Goal: Information Seeking & Learning: Check status

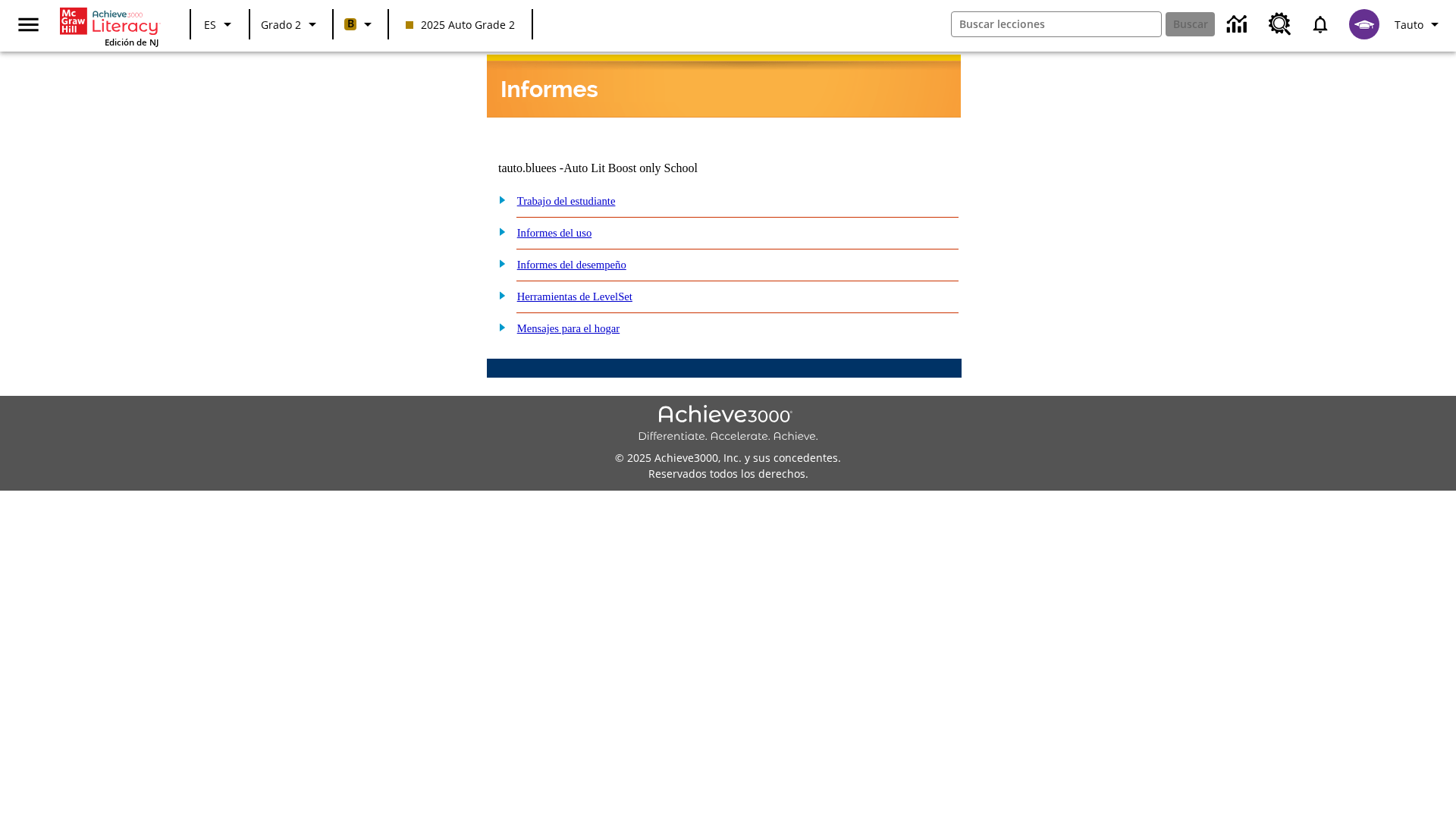
click at [592, 259] on link "Informes del desempeño" at bounding box center [571, 265] width 109 height 12
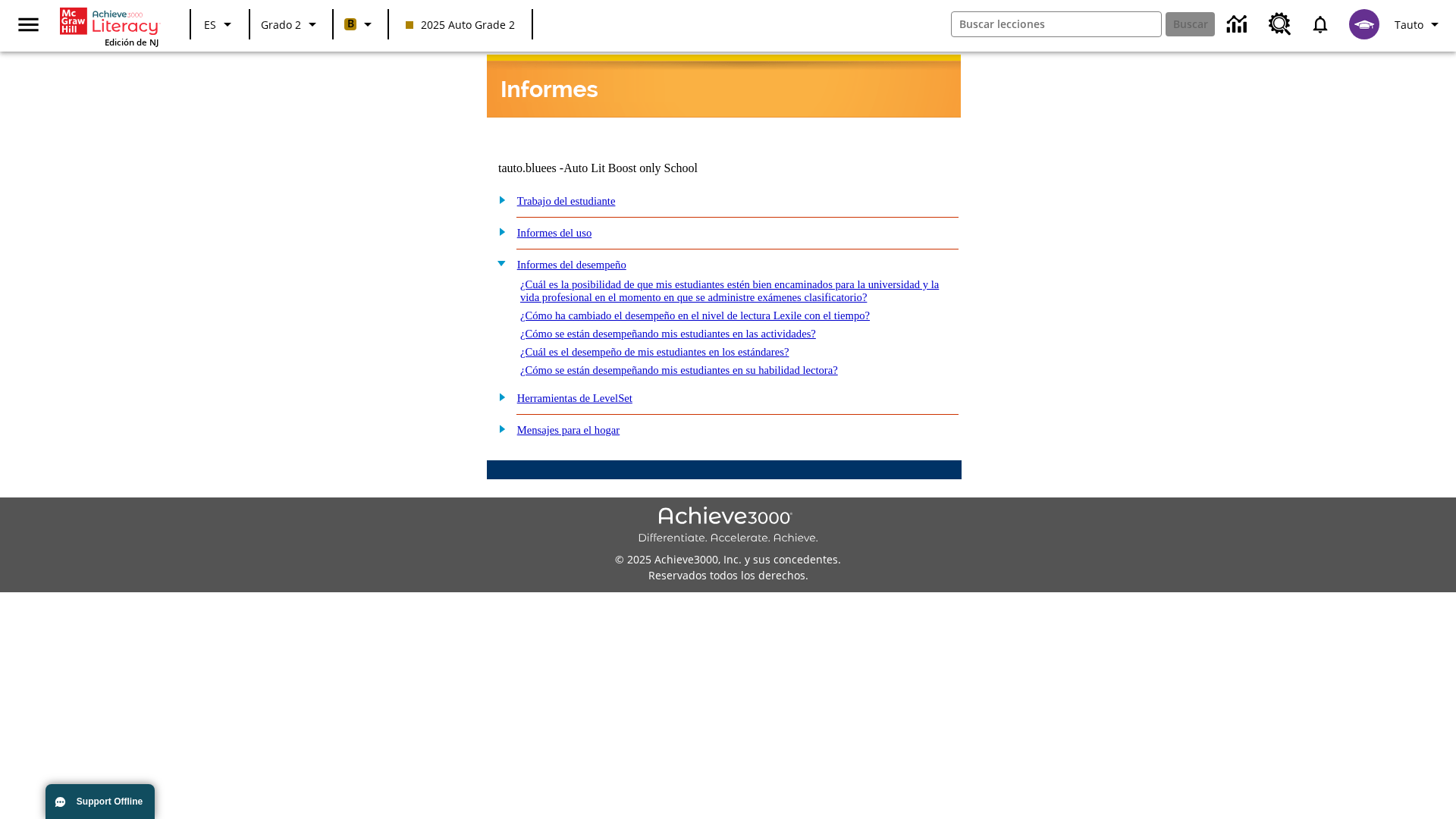
click at [693, 328] on link "¿Cómo se están desempeñando mis estudiantes en las actividades?" at bounding box center [669, 334] width 296 height 12
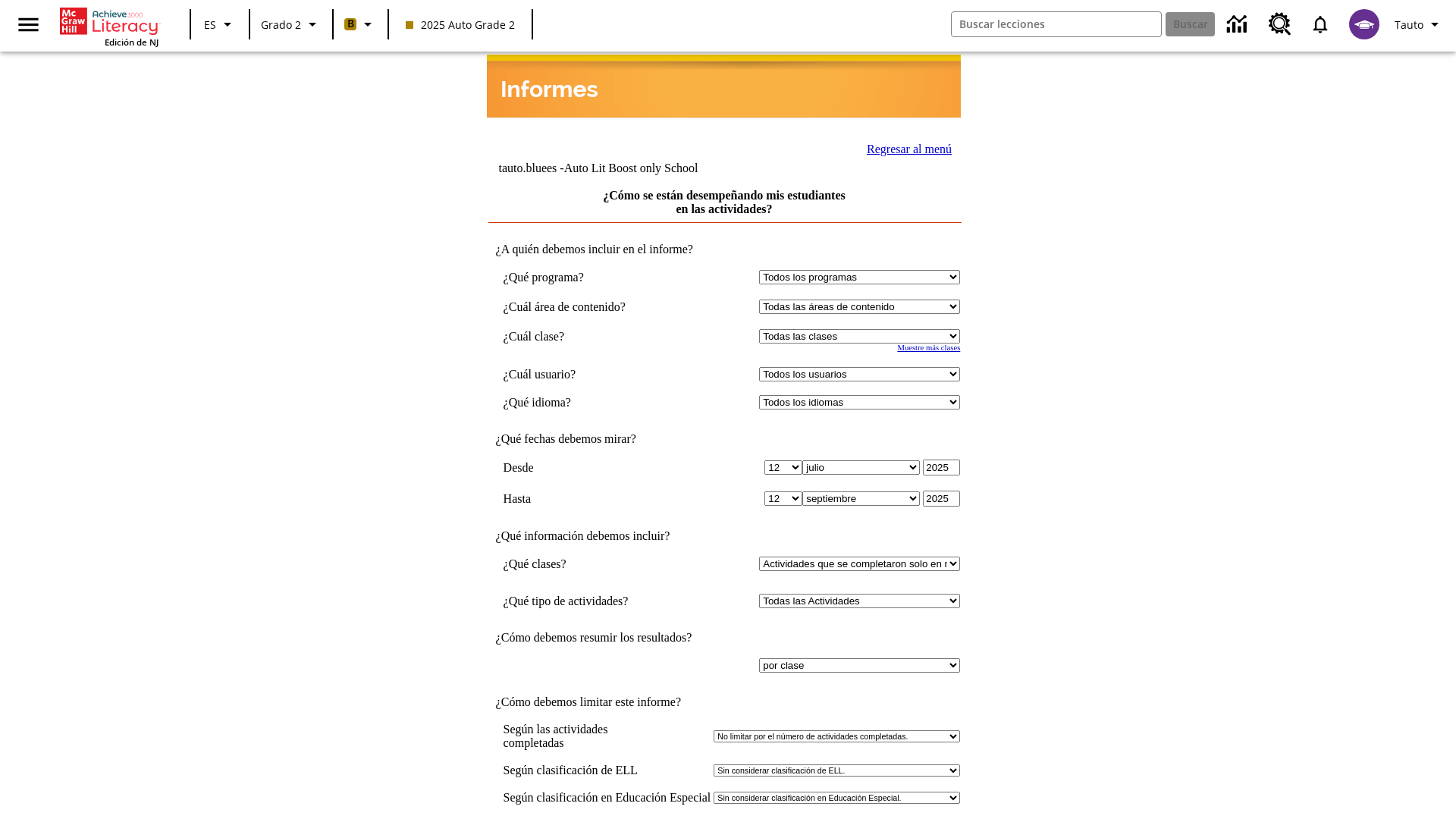
select select "21437111"
select select "4"
